Goal: Transaction & Acquisition: Subscribe to service/newsletter

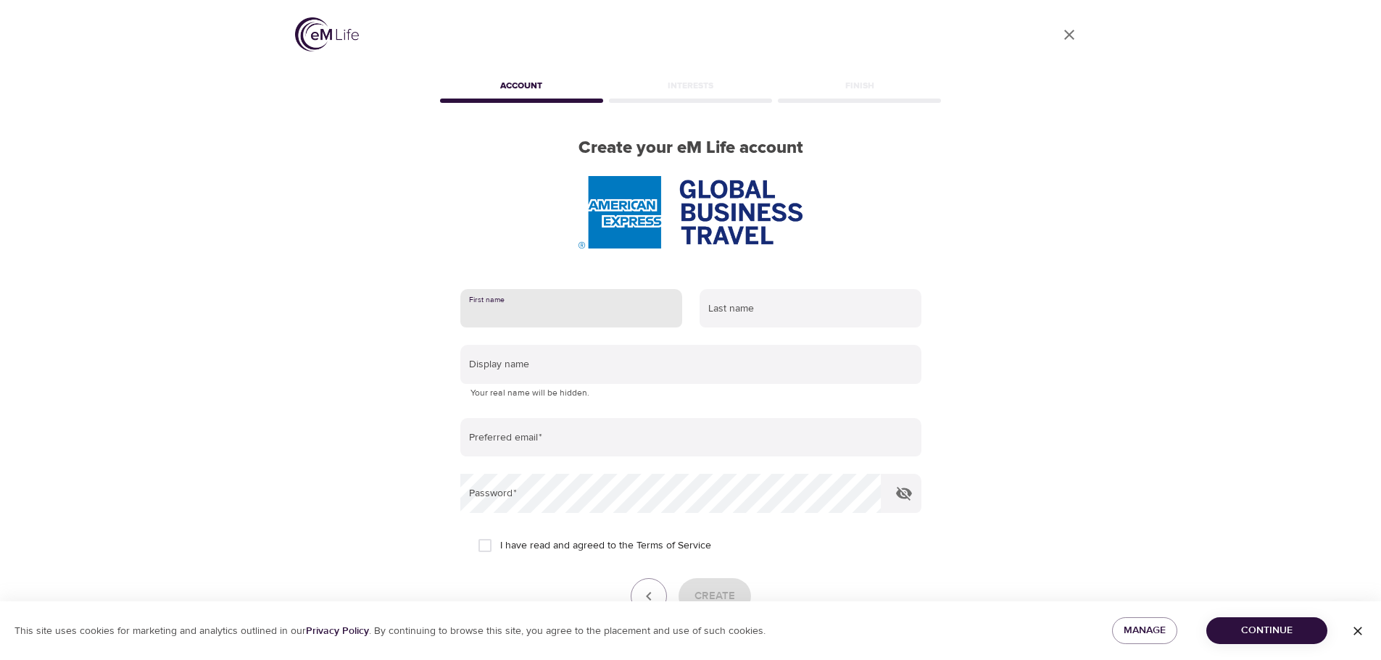
click at [530, 319] on input "text" at bounding box center [571, 308] width 222 height 39
type input "a"
type input "ADRIANA"
type input "ROJAS"
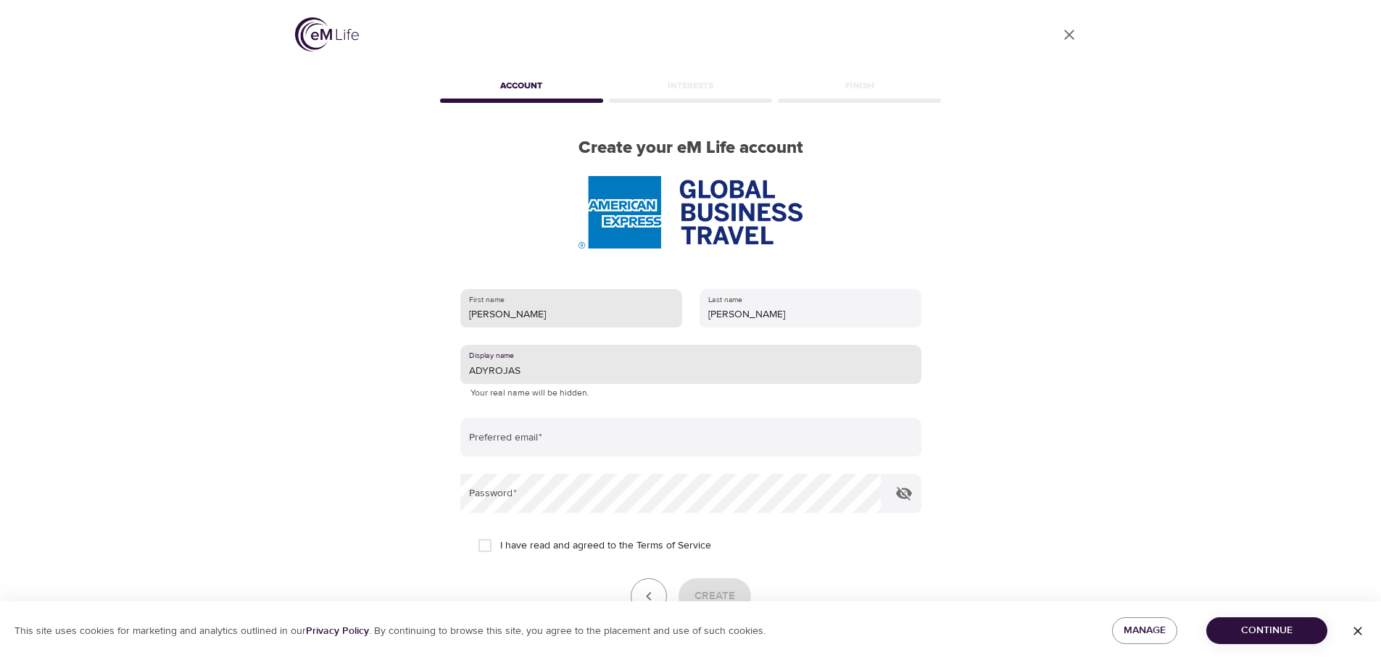
type input "ADYROJAS"
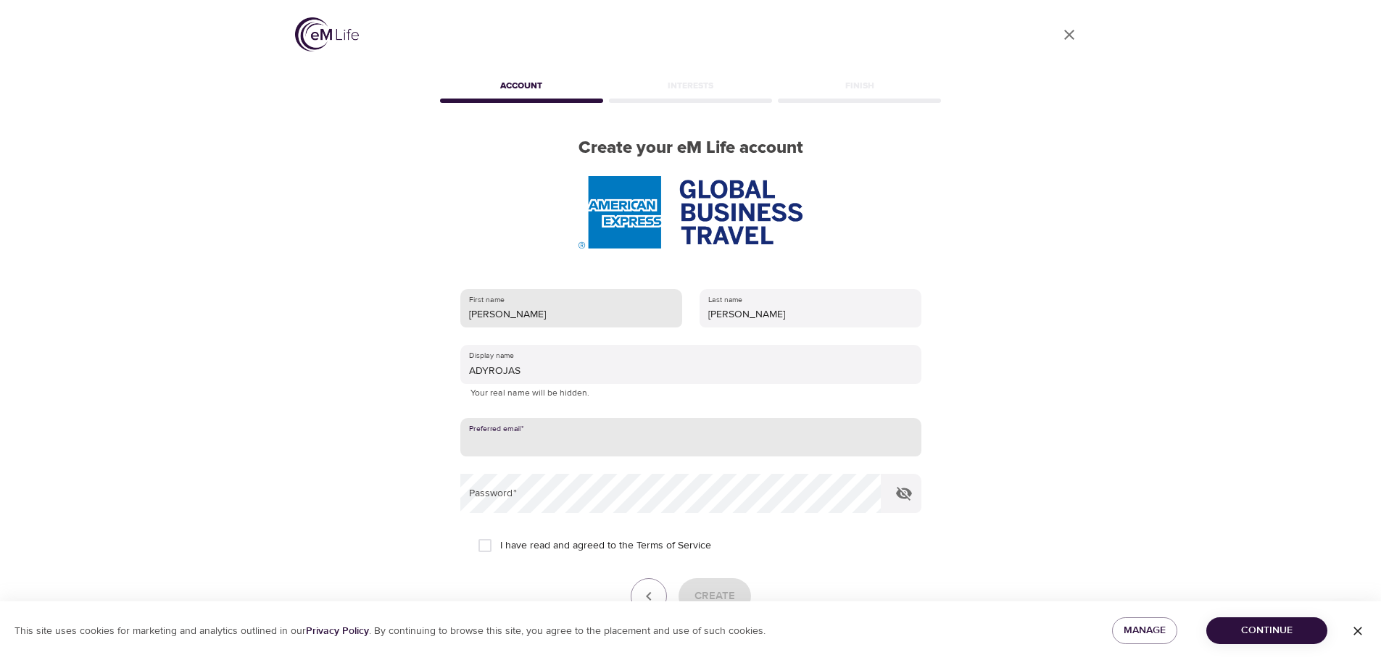
type input "A"
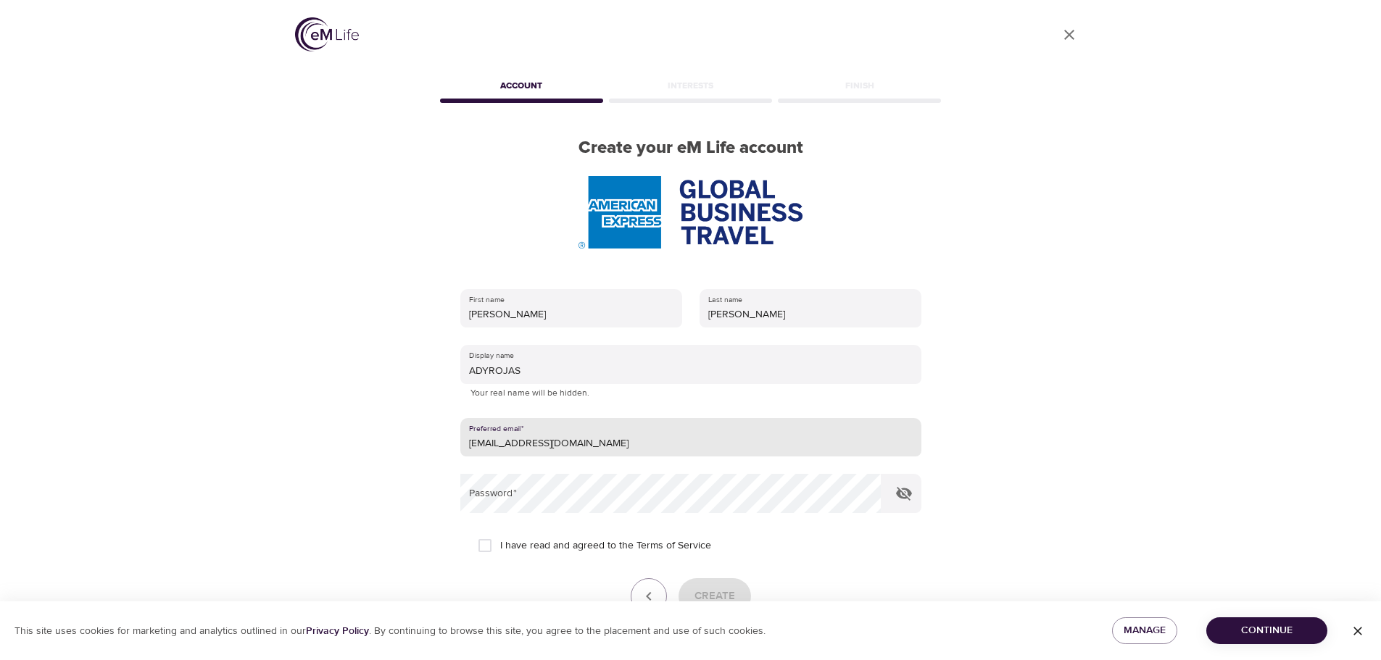
type input "arojas_23@icloud.com"
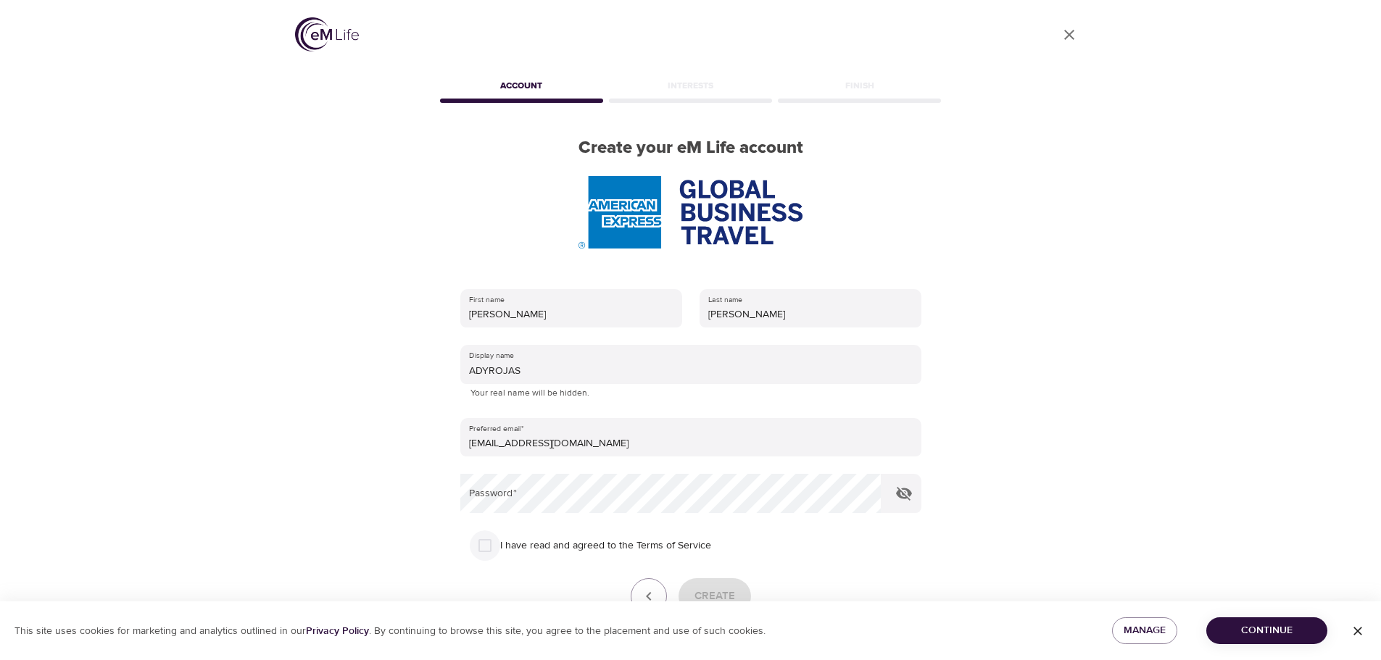
click at [483, 551] on input "I have read and agreed to the Terms of Service" at bounding box center [485, 546] width 30 height 30
checkbox input "true"
click at [903, 498] on icon "button" at bounding box center [904, 494] width 16 height 14
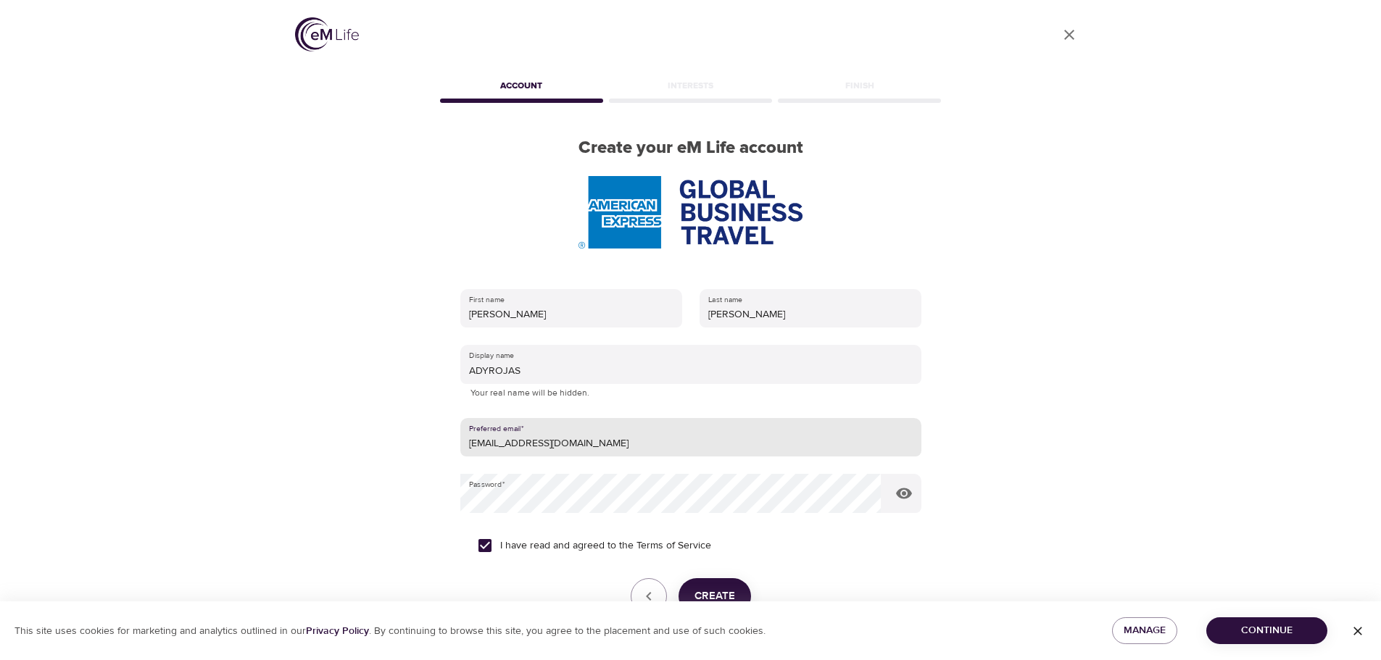
drag, startPoint x: 548, startPoint y: 446, endPoint x: 518, endPoint y: 450, distance: 30.0
click at [518, 450] on input "arojas_23@icloud.com" at bounding box center [690, 437] width 461 height 39
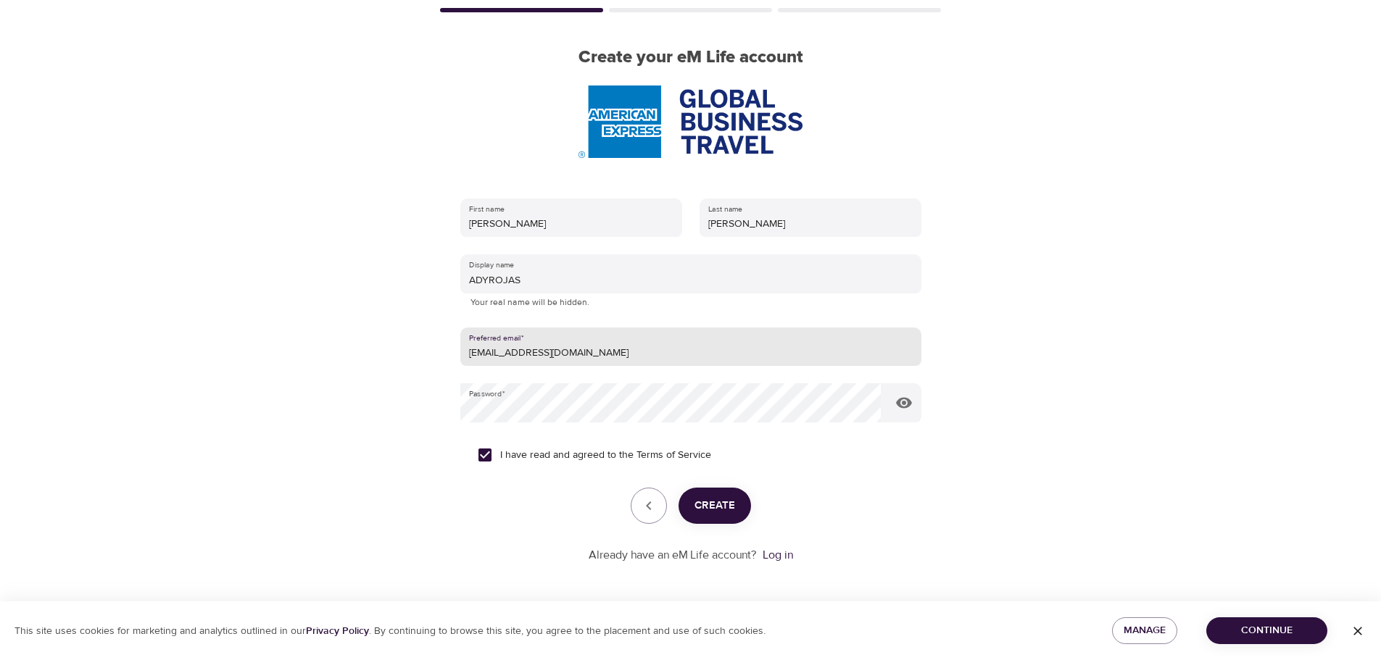
scroll to position [92, 0]
type input "arojas_23@hotmail.com"
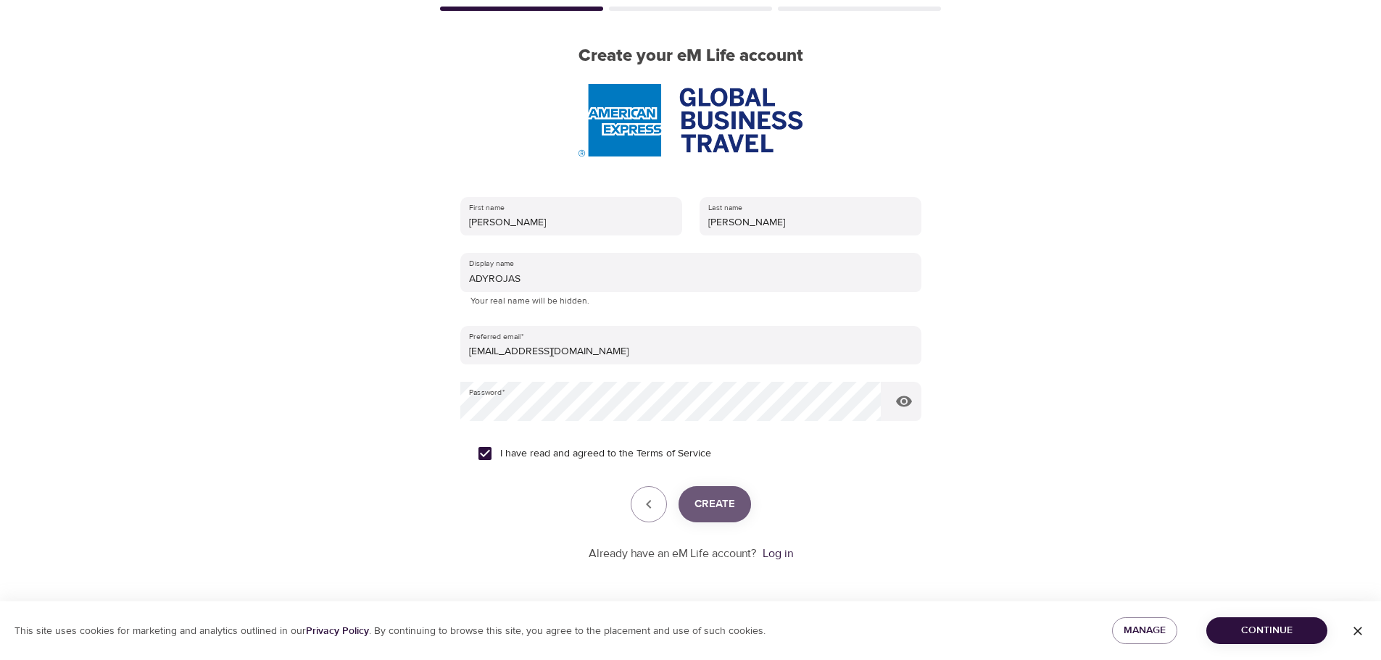
click at [735, 505] on button "Create" at bounding box center [714, 504] width 72 height 36
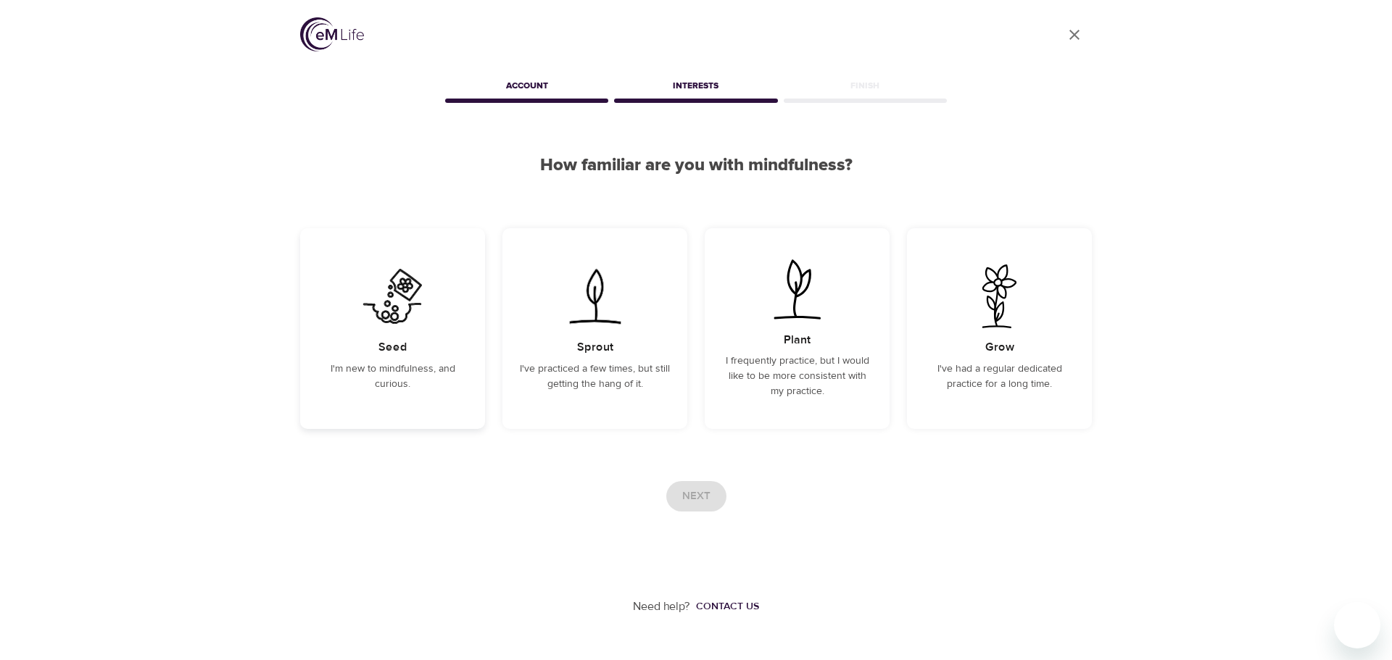
drag, startPoint x: 733, startPoint y: 0, endPoint x: 377, endPoint y: 315, distance: 475.0
click at [377, 315] on img at bounding box center [392, 297] width 73 height 64
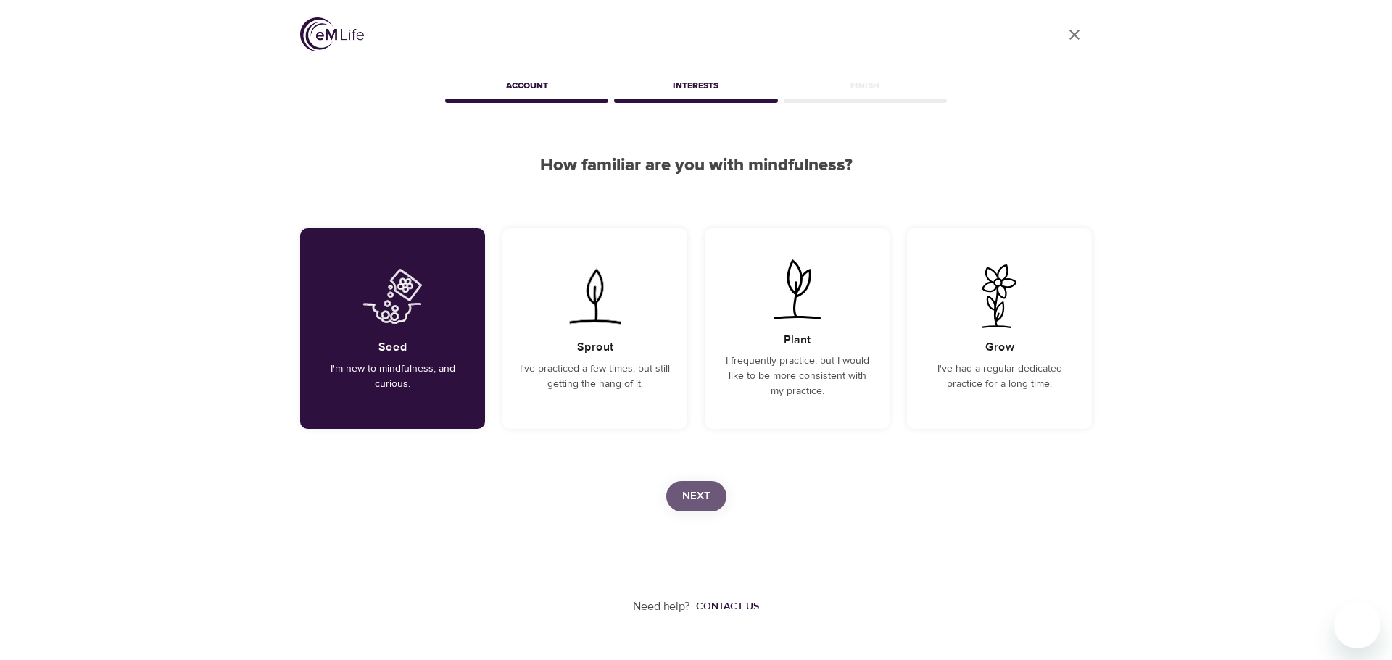
click at [692, 504] on span "Next" at bounding box center [696, 496] width 28 height 19
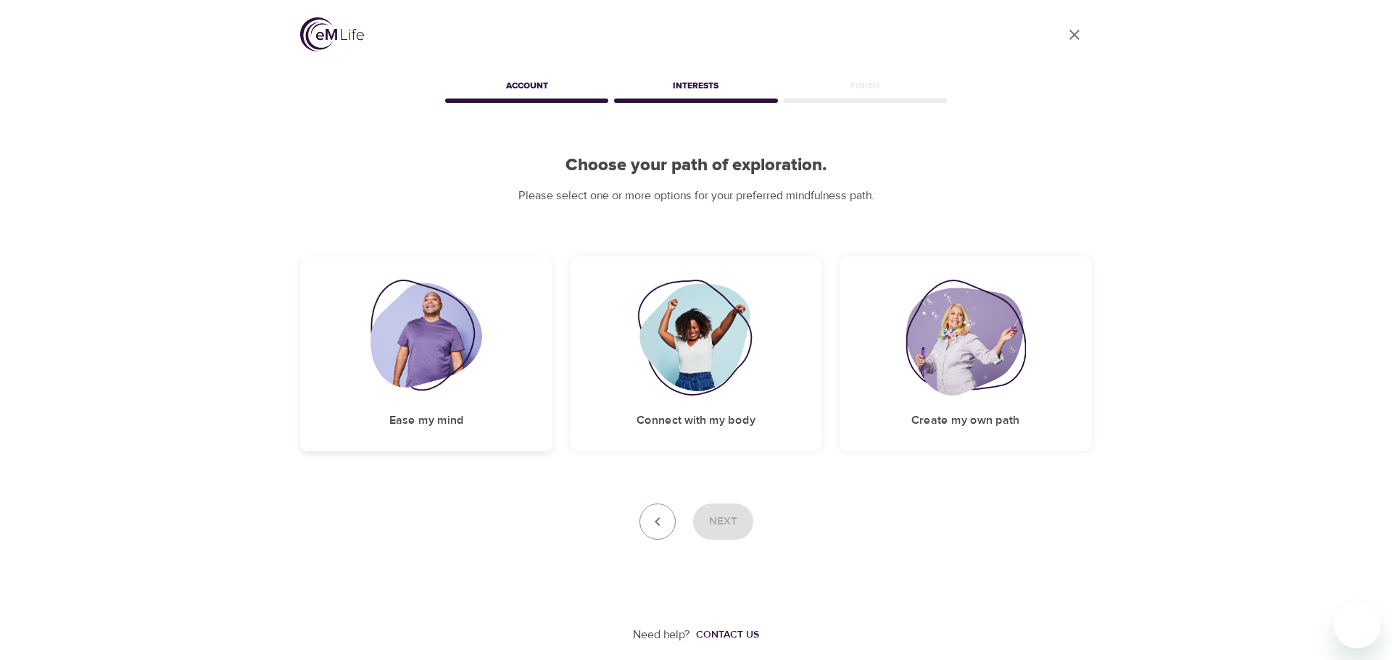
click at [446, 355] on img at bounding box center [426, 338] width 112 height 116
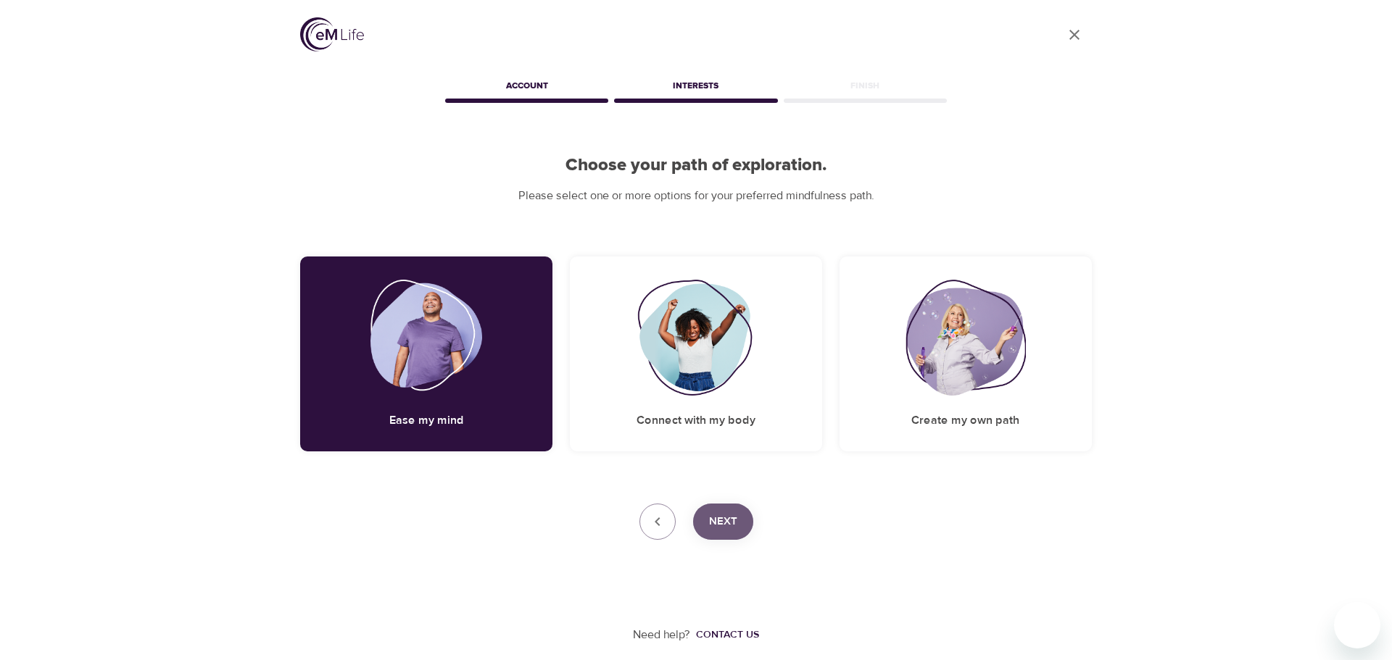
click at [739, 515] on button "Next" at bounding box center [723, 522] width 60 height 36
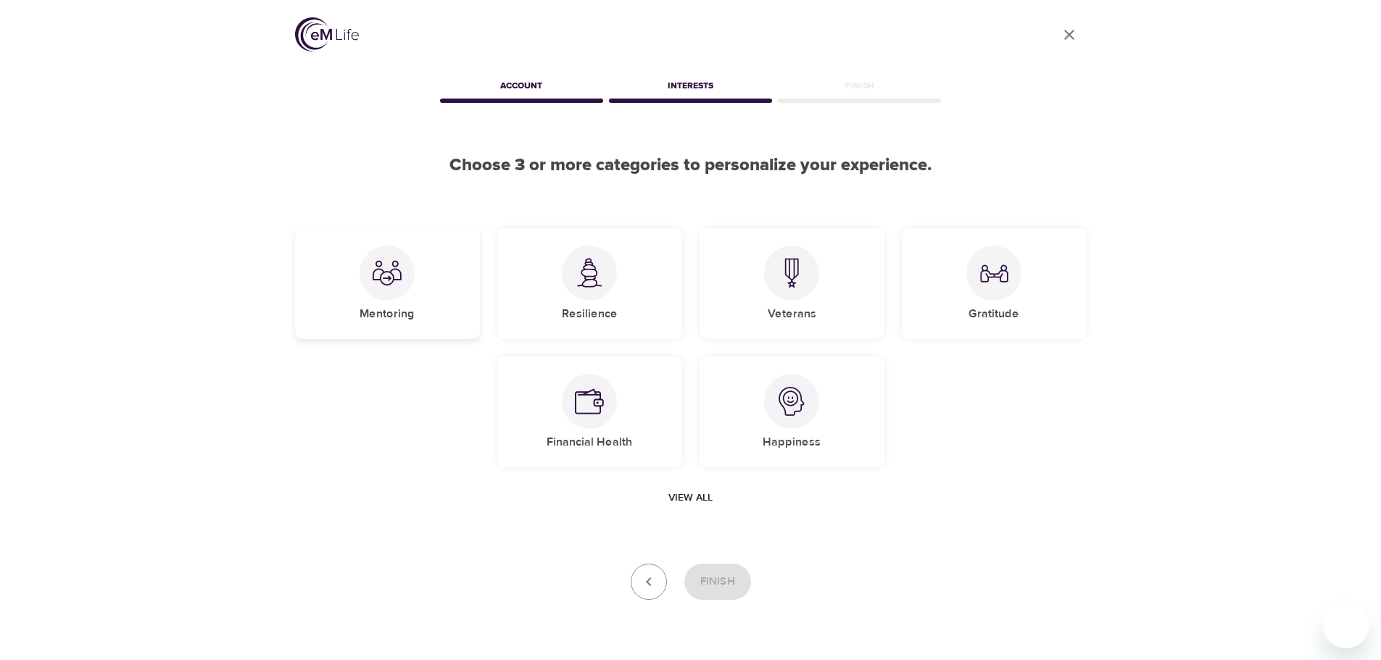
click at [408, 296] on div "Mentoring" at bounding box center [387, 283] width 185 height 111
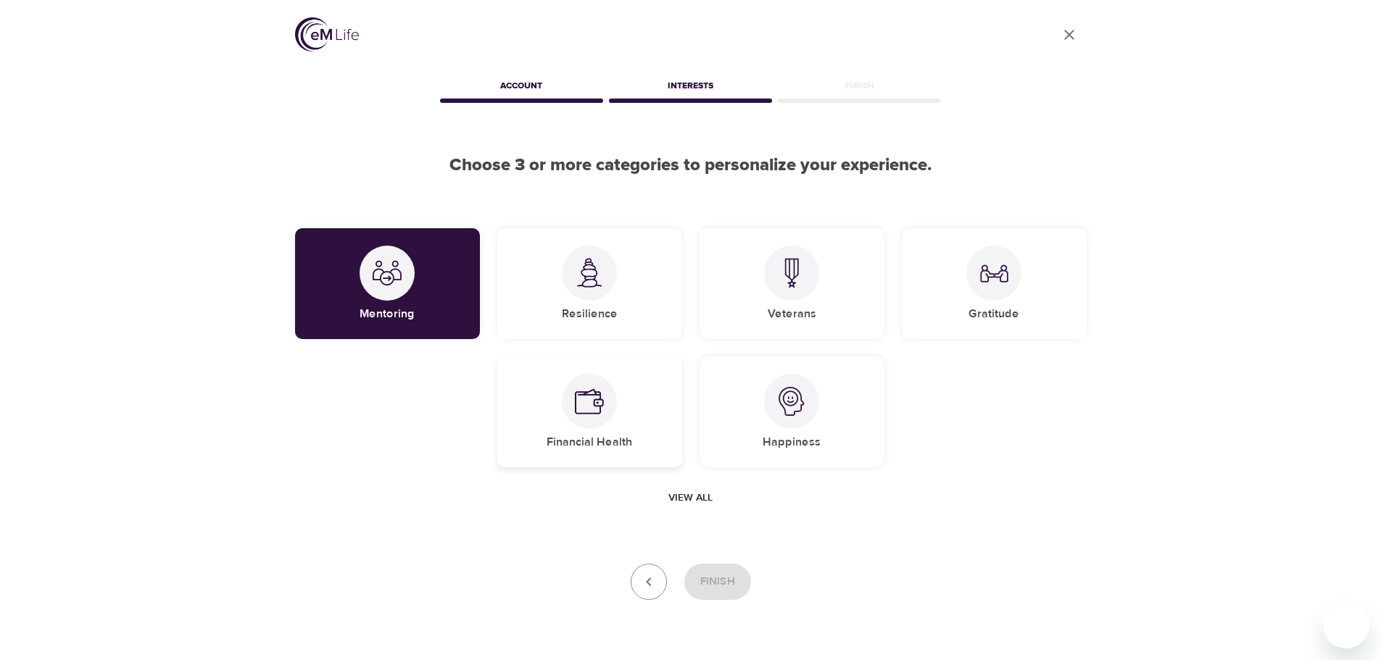
click at [616, 444] on h5 "Financial Health" at bounding box center [590, 442] width 86 height 15
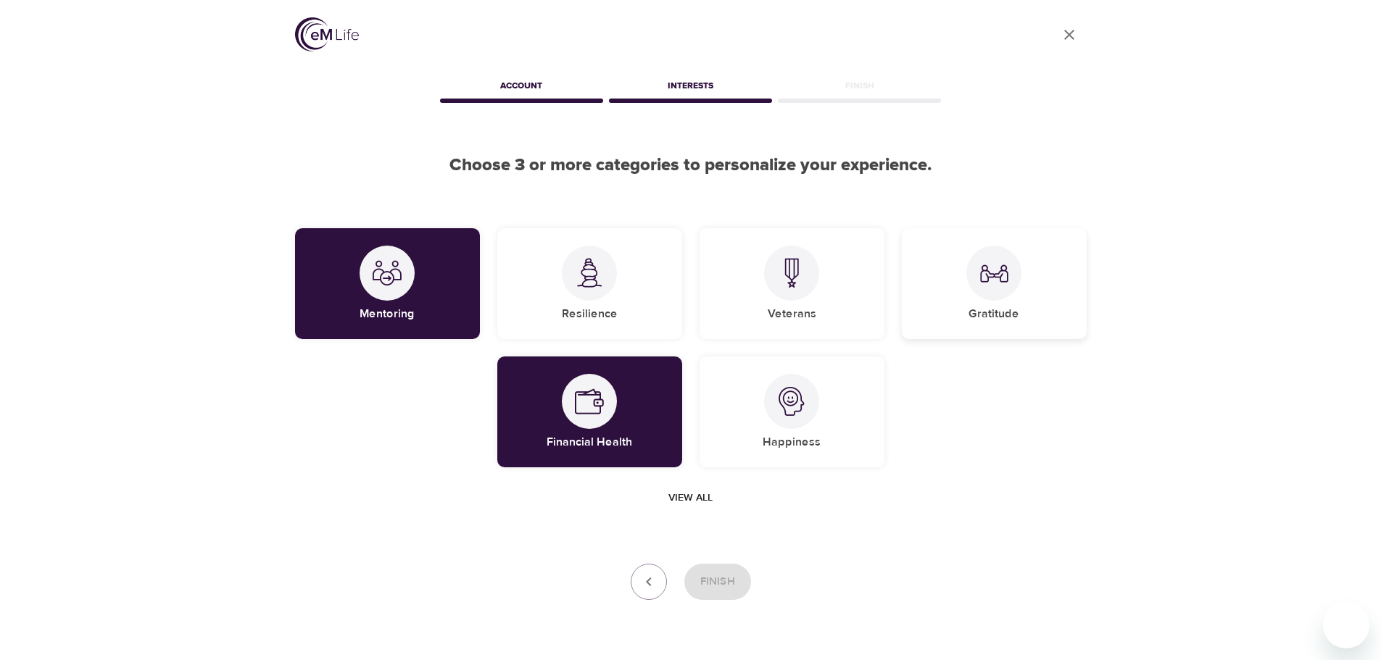
click at [1007, 285] on img at bounding box center [993, 273] width 29 height 29
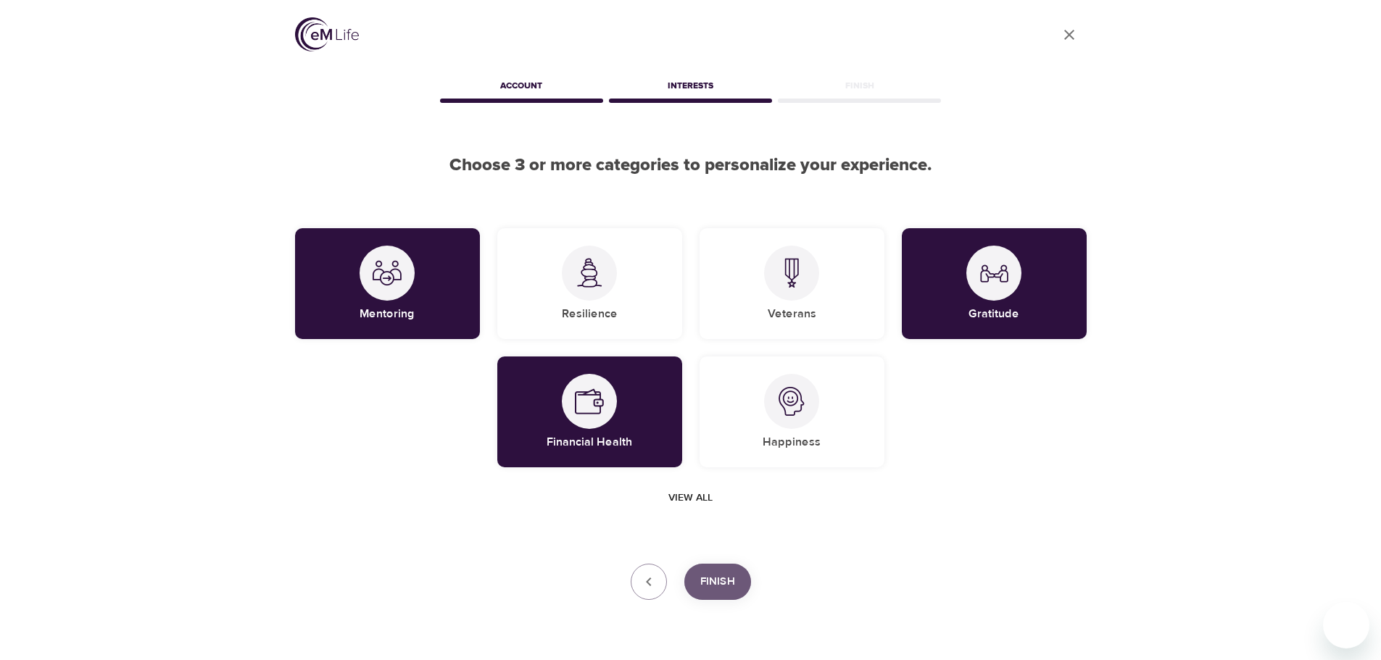
click at [720, 583] on span "Finish" at bounding box center [717, 582] width 35 height 19
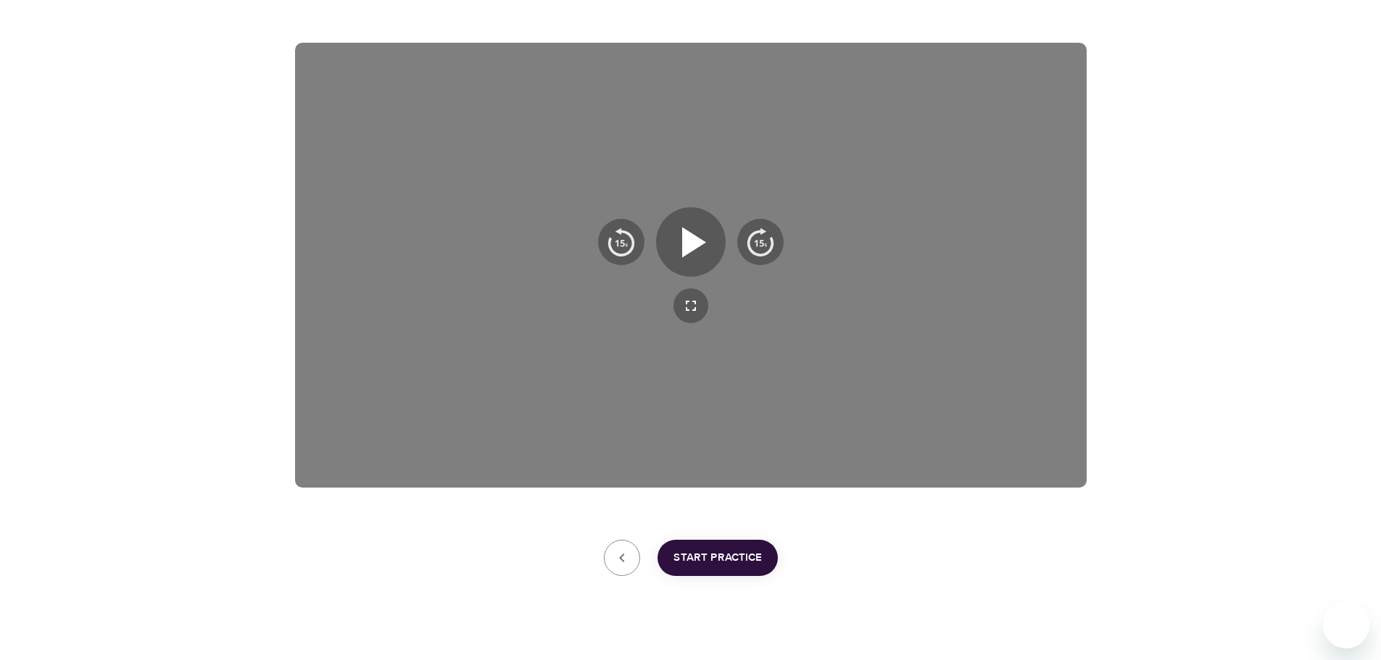
scroll to position [217, 0]
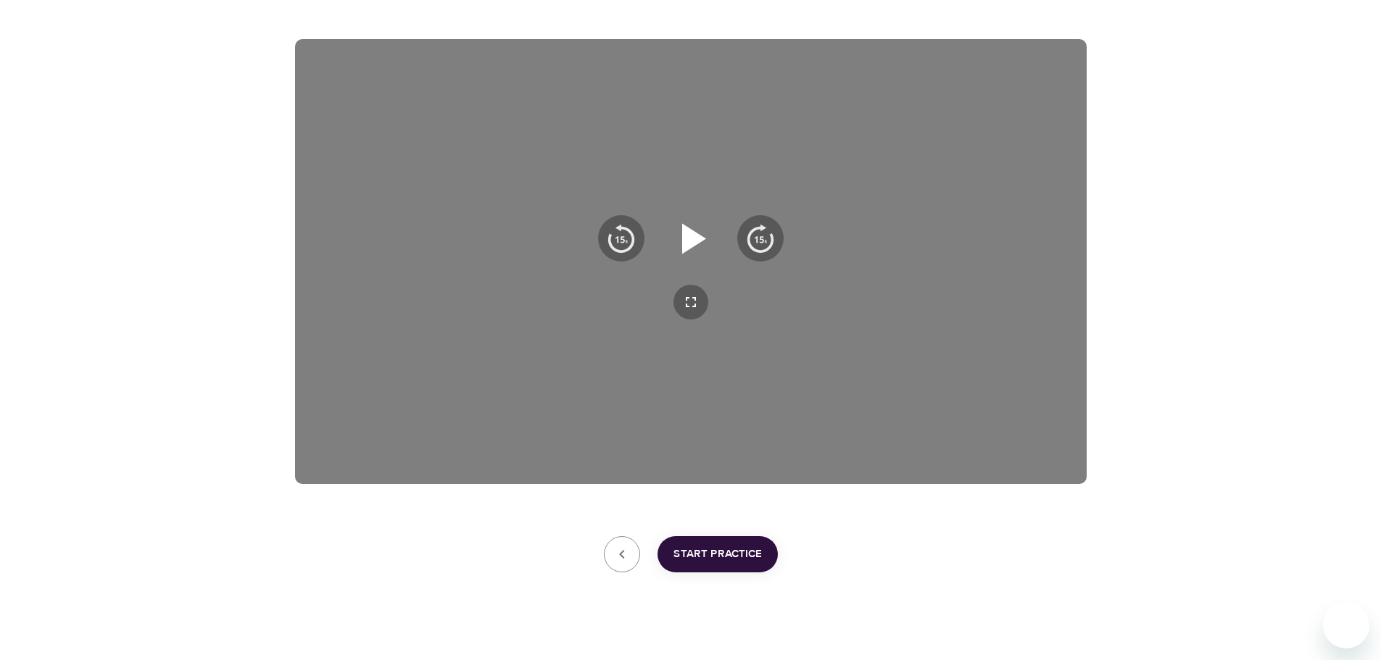
click at [704, 234] on icon "button" at bounding box center [691, 238] width 52 height 52
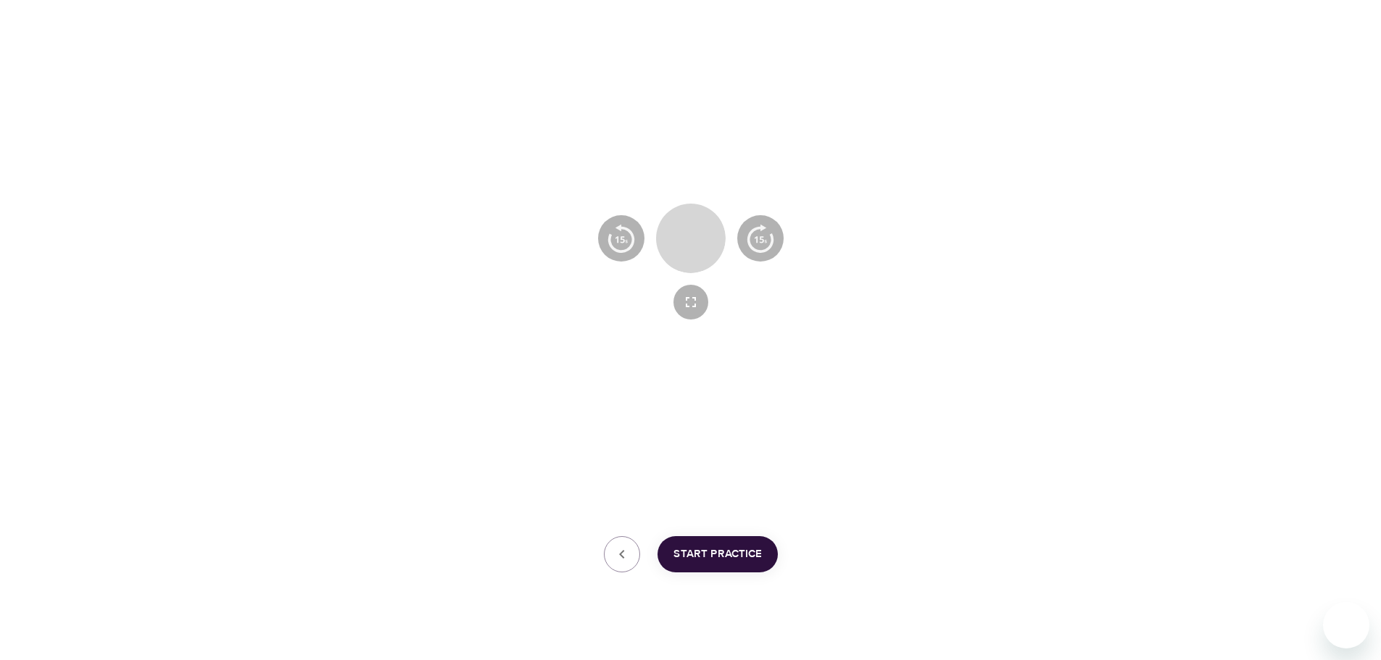
click at [699, 238] on icon "button" at bounding box center [691, 238] width 26 height 30
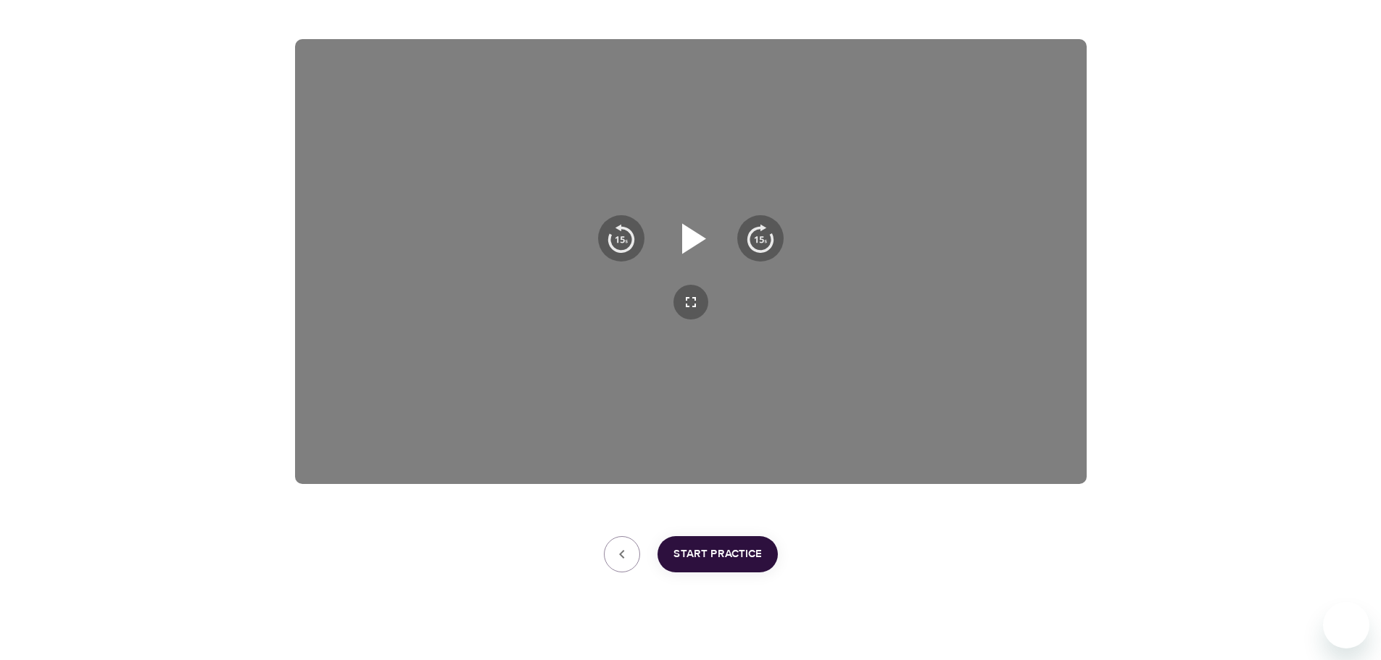
click at [699, 238] on icon "button" at bounding box center [694, 238] width 24 height 30
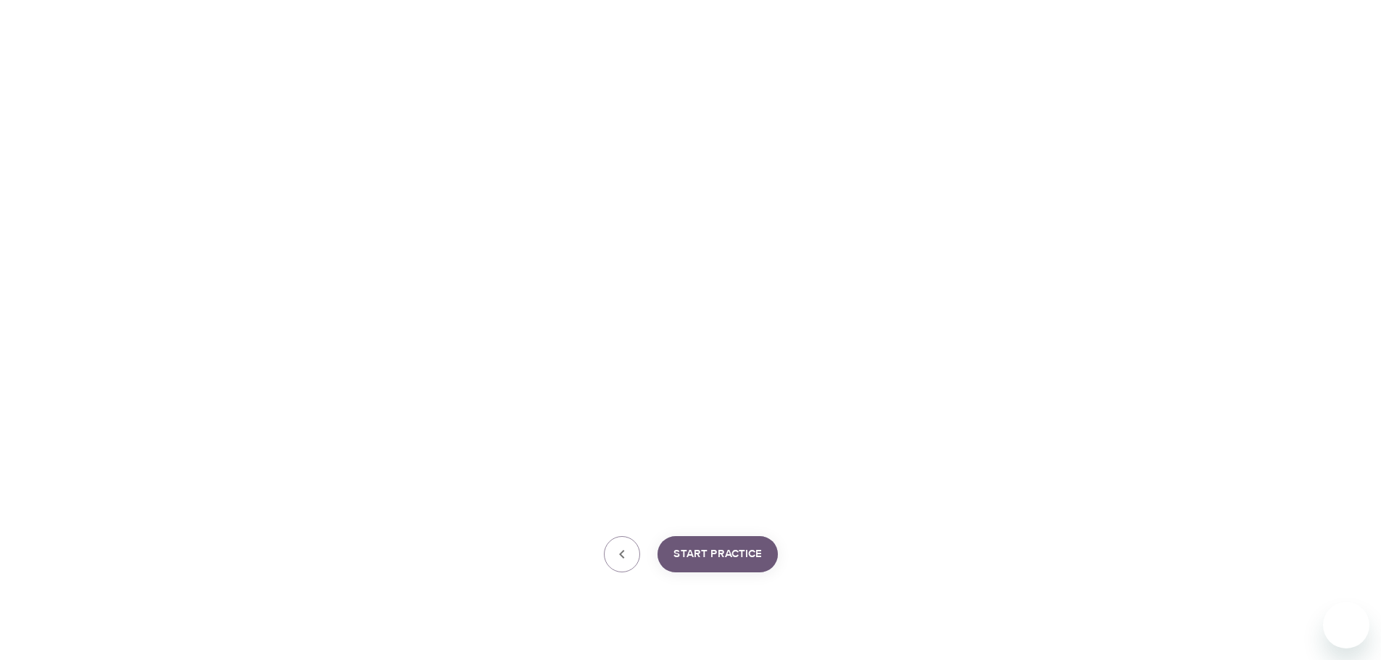
click at [723, 564] on button "Start Practice" at bounding box center [717, 554] width 120 height 36
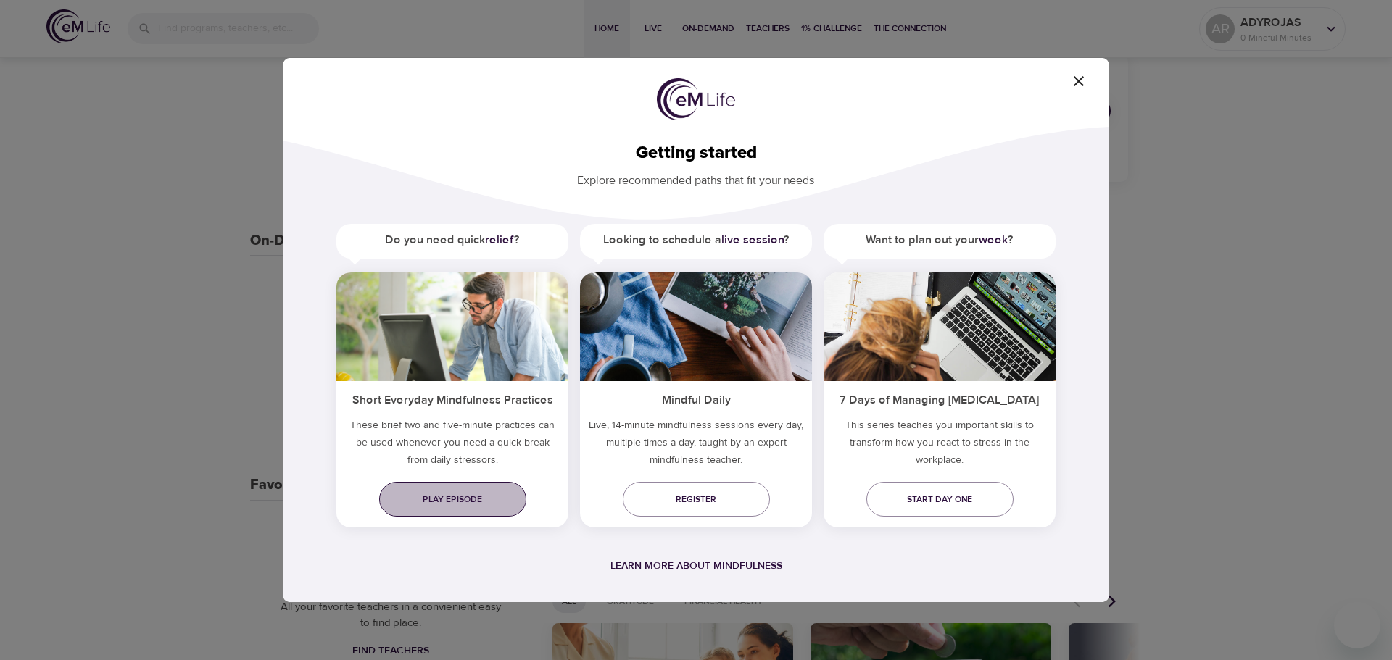
click at [478, 506] on span "Play episode" at bounding box center [453, 499] width 124 height 15
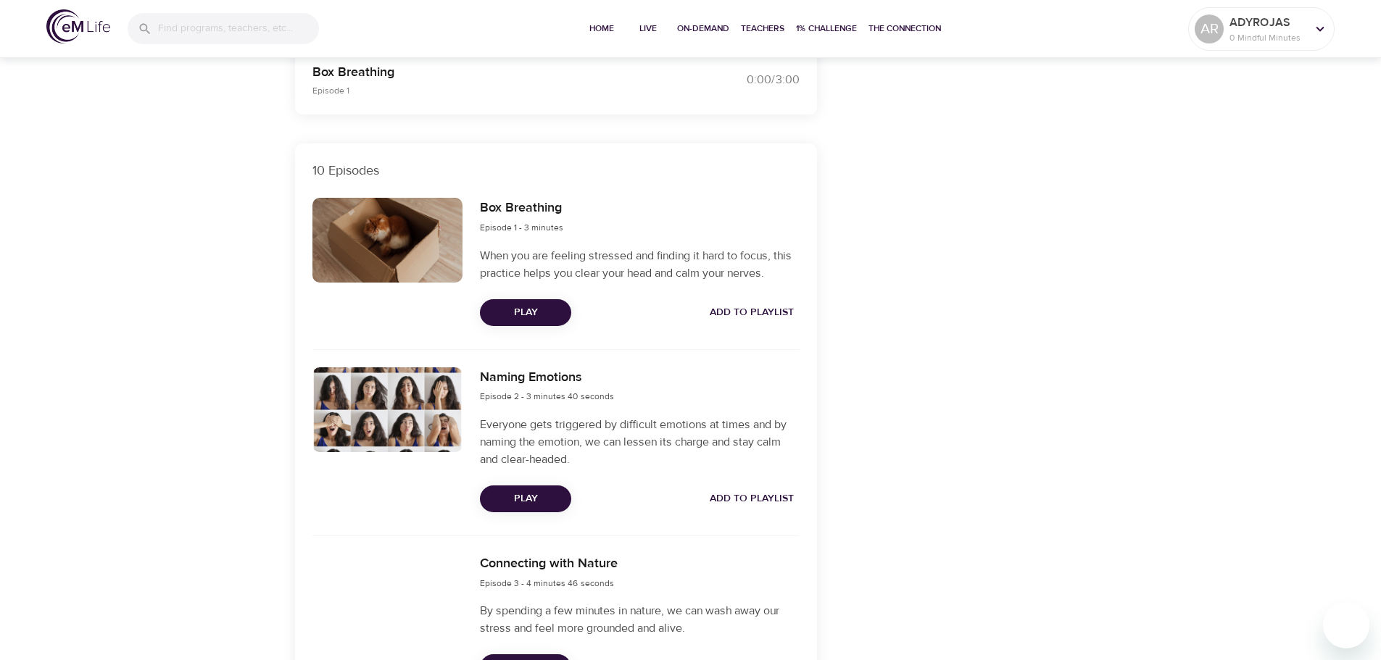
scroll to position [435, 0]
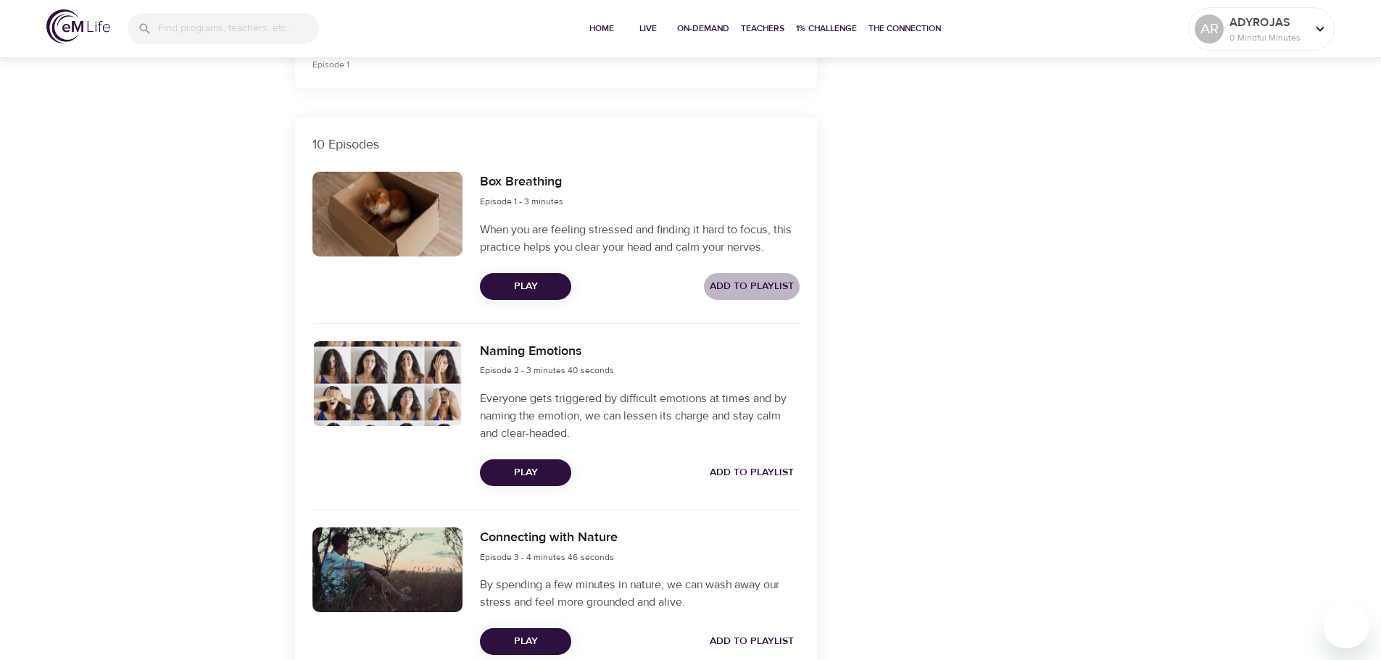
click at [771, 286] on span "Add to Playlist" at bounding box center [752, 287] width 84 height 18
